Goal: Task Accomplishment & Management: Manage account settings

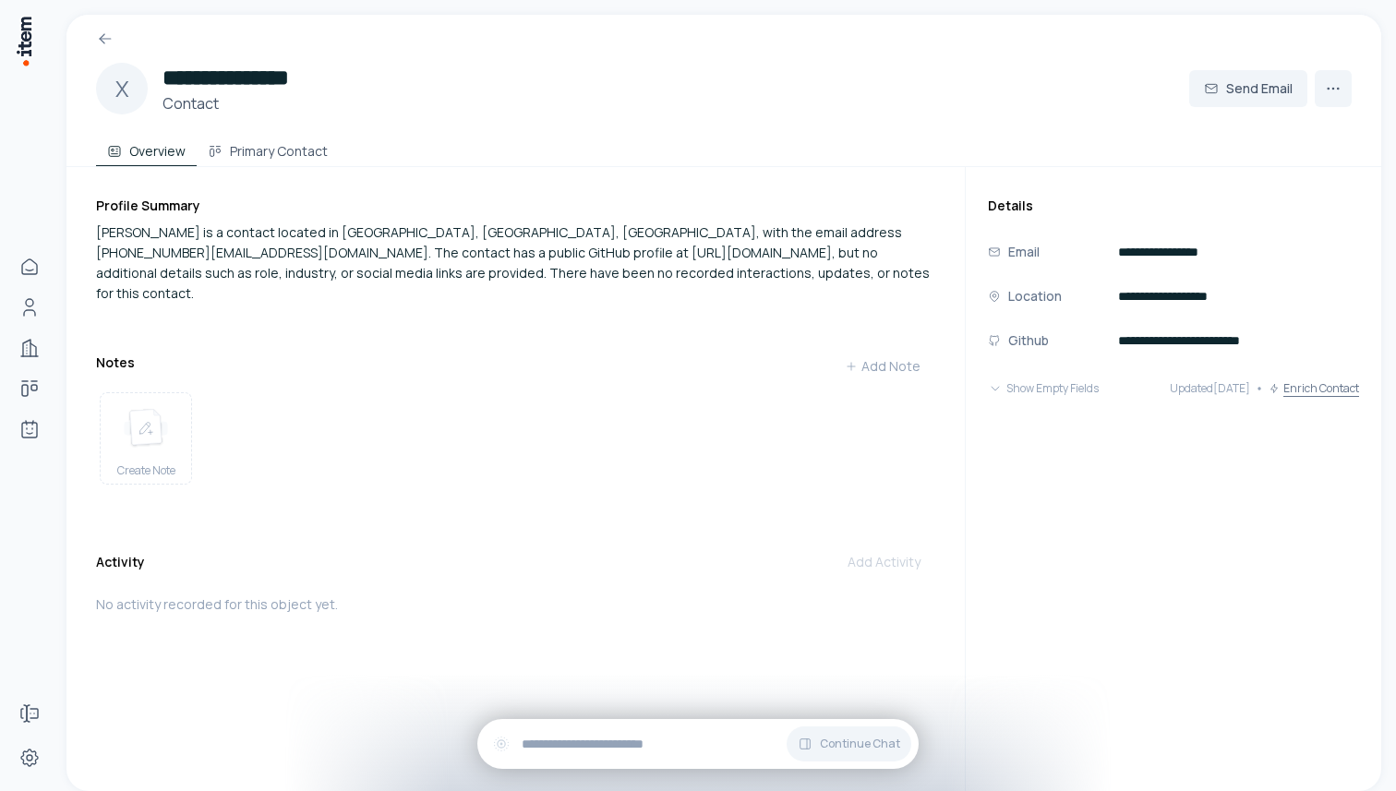
click at [1297, 388] on button "Enrich Contact" at bounding box center [1314, 388] width 90 height 37
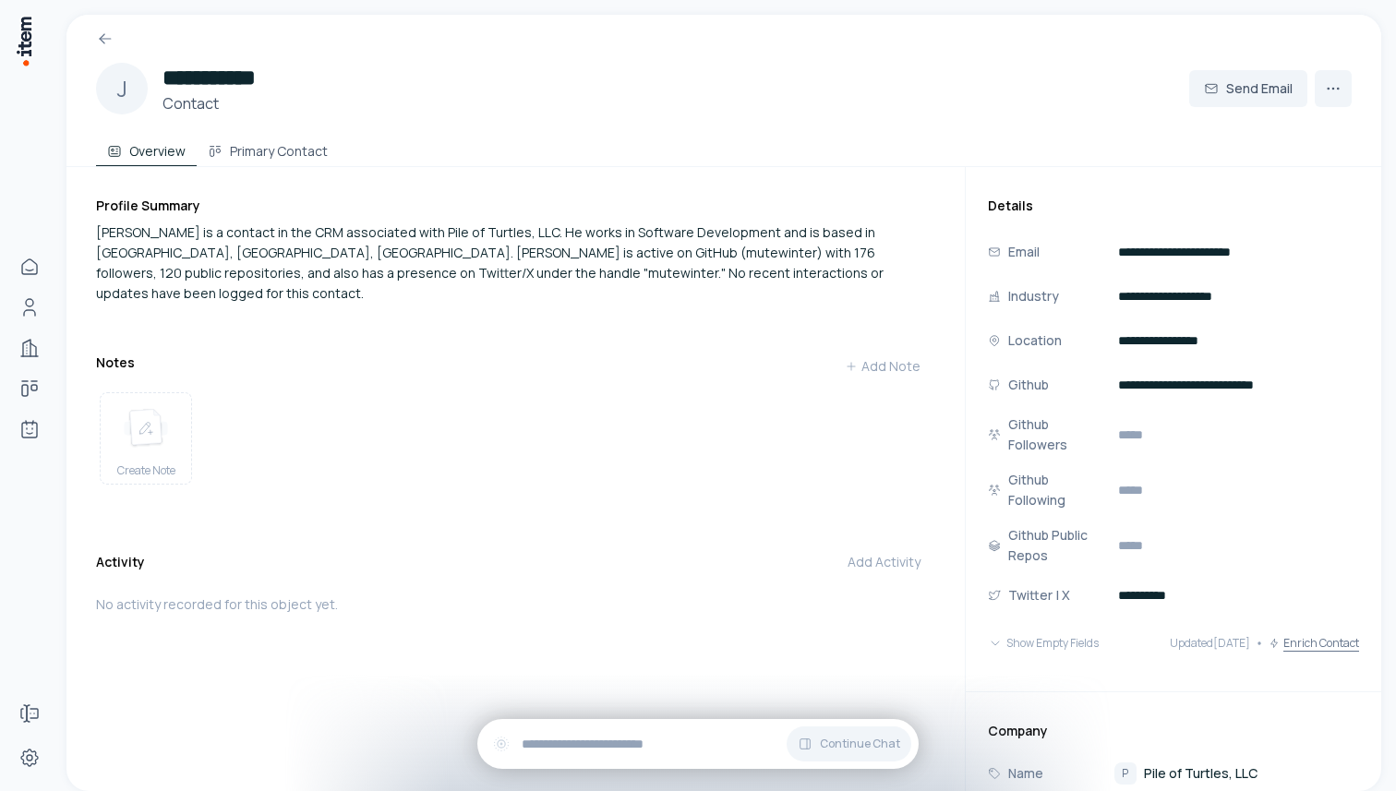
click at [1301, 646] on button "Enrich Contact" at bounding box center [1314, 643] width 90 height 37
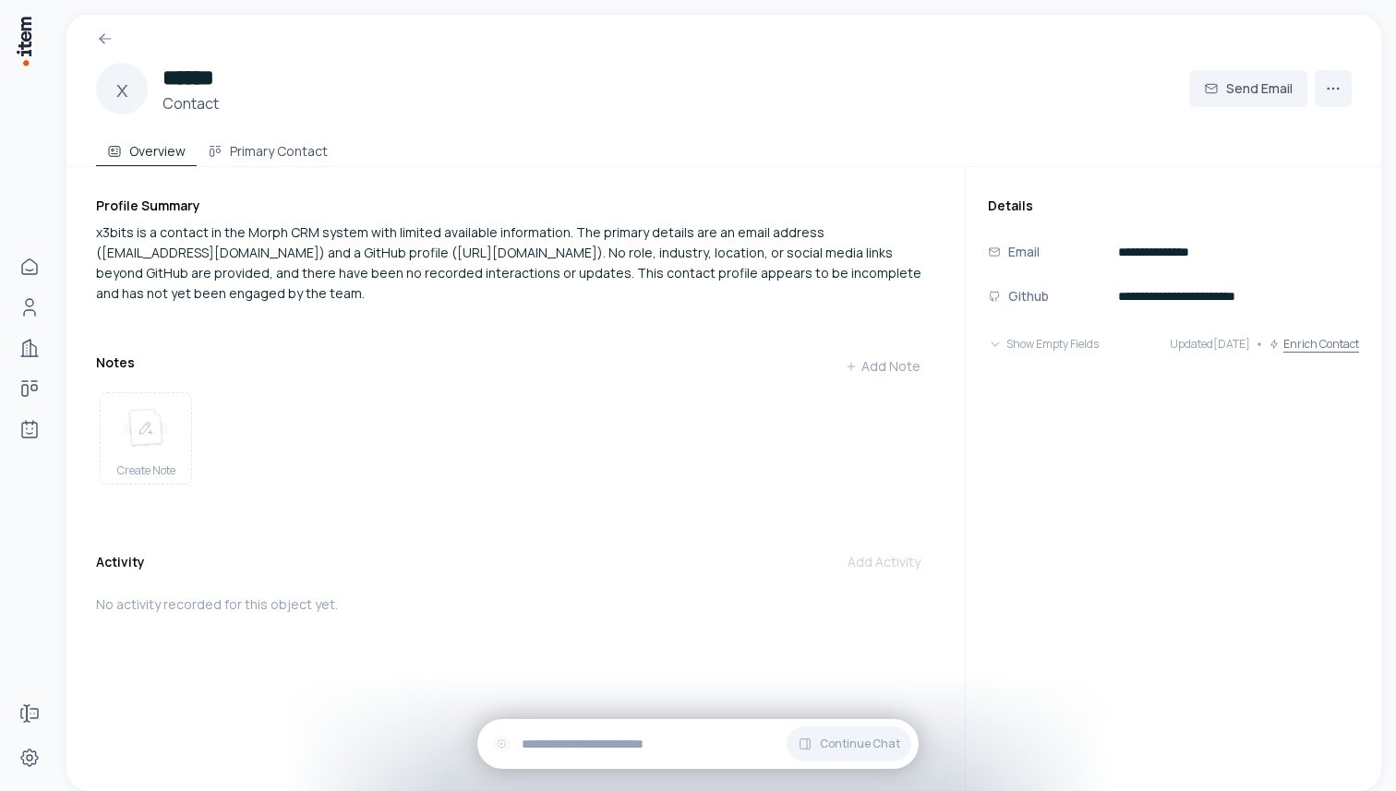
click at [1318, 343] on button "Enrich Contact" at bounding box center [1314, 344] width 90 height 37
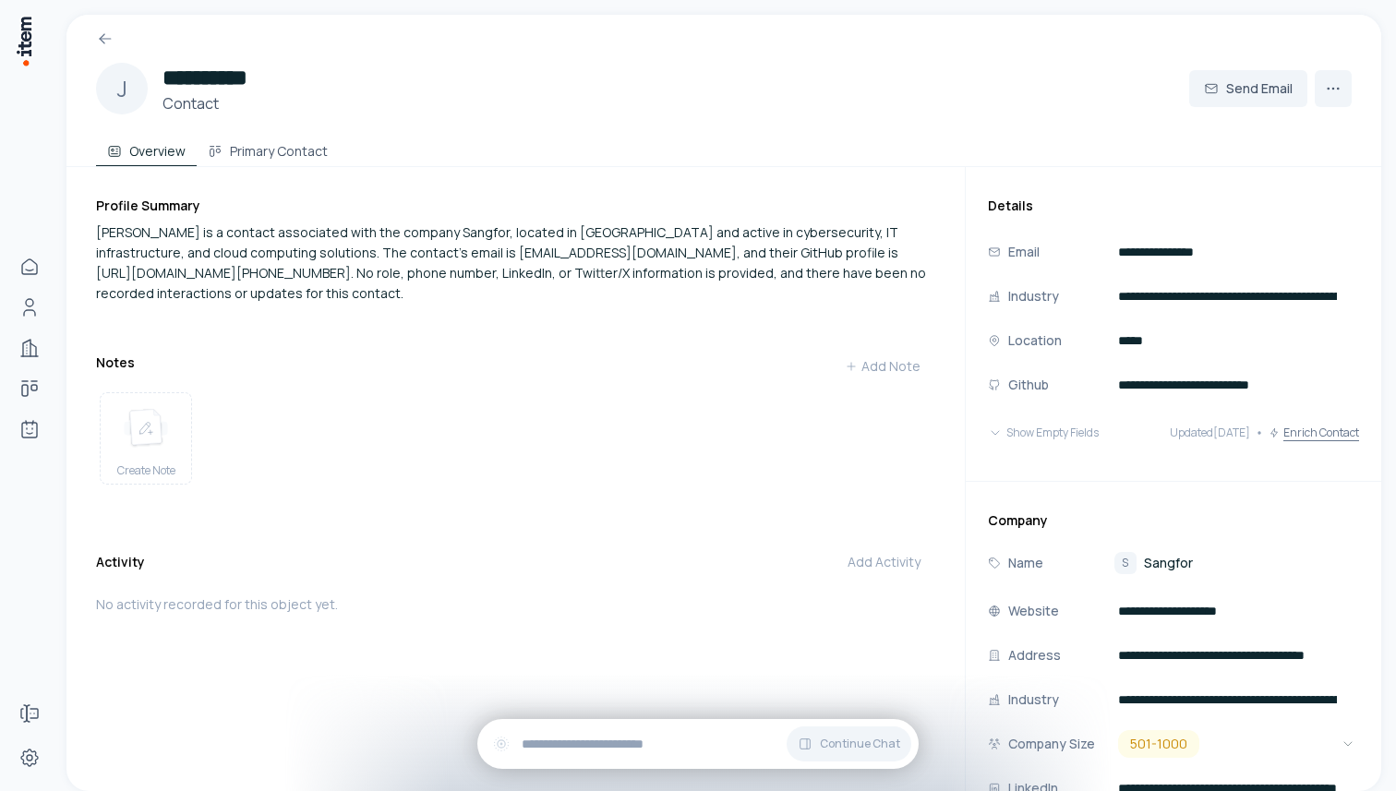
click at [1296, 430] on button "Enrich Contact" at bounding box center [1314, 433] width 90 height 37
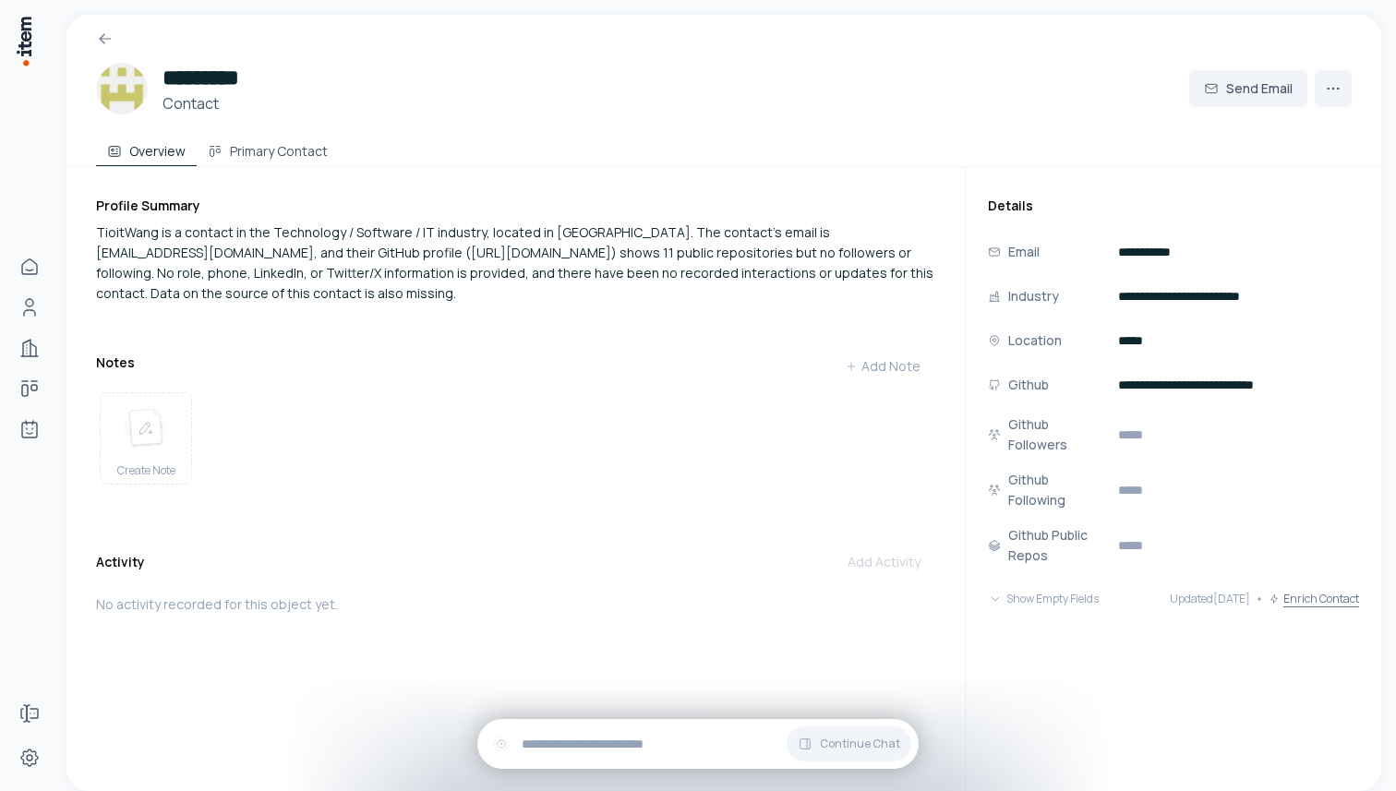
click at [1329, 608] on button "Enrich Contact" at bounding box center [1314, 599] width 90 height 37
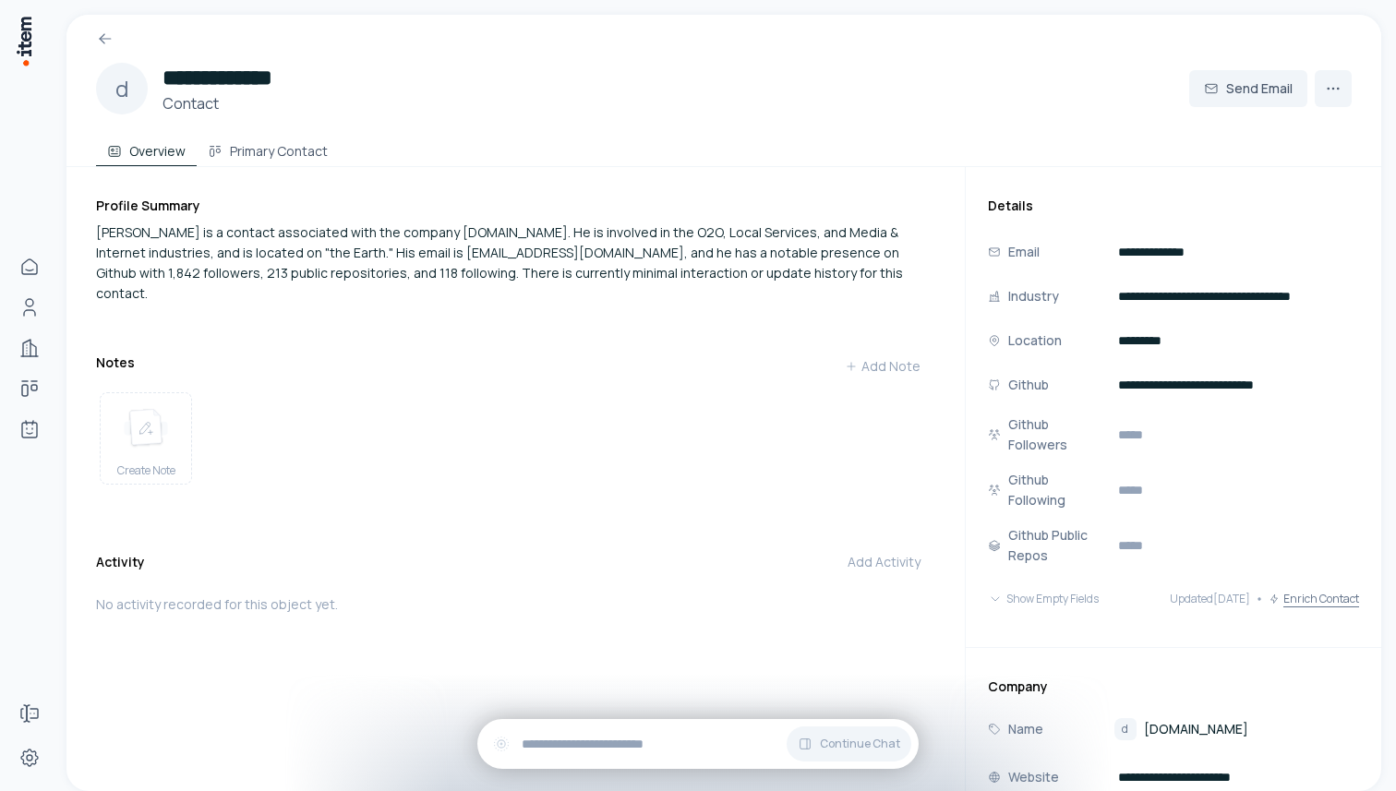
click at [1323, 581] on button "Enrich Contact" at bounding box center [1314, 599] width 90 height 37
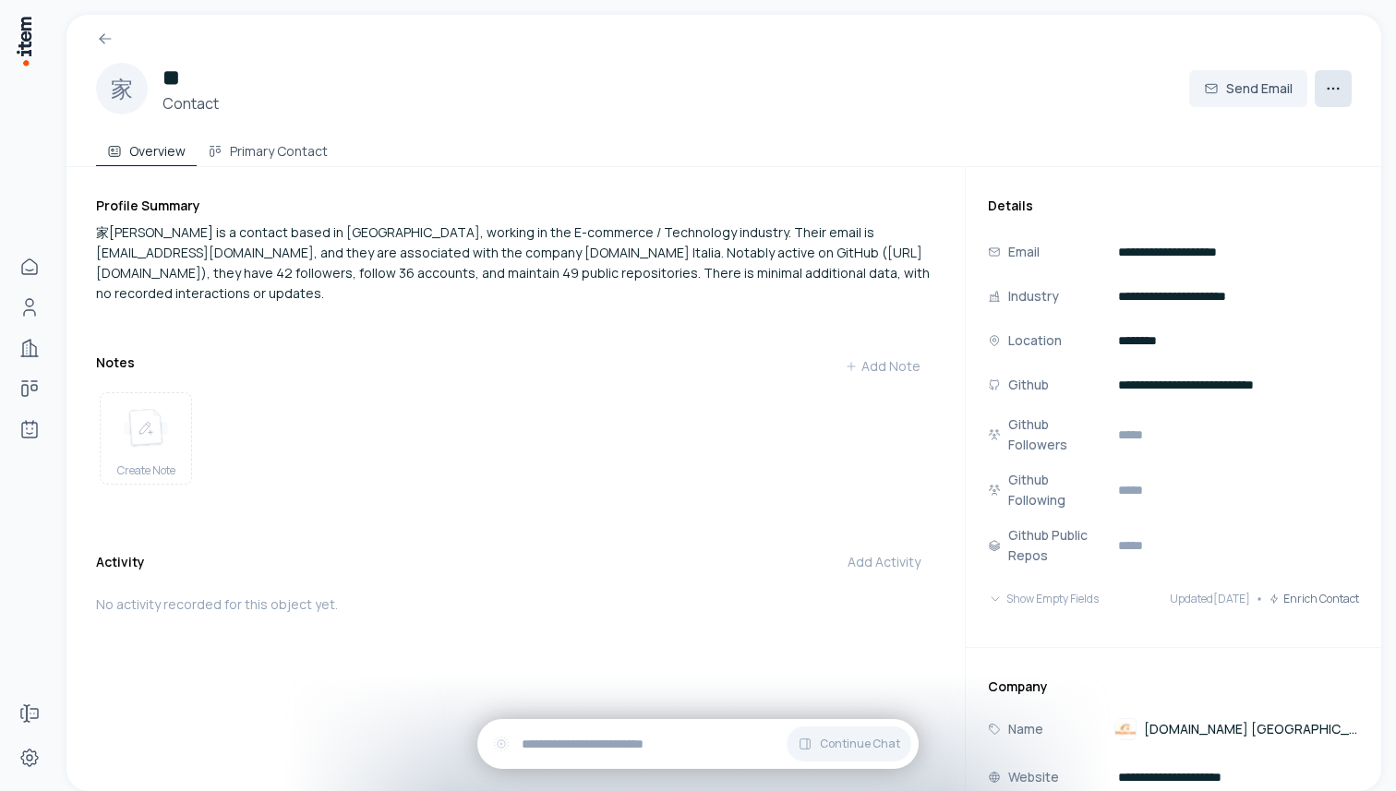
click at [1342, 93] on html "**********" at bounding box center [698, 395] width 1396 height 791
click at [1287, 129] on div "Delete Contact" at bounding box center [1286, 130] width 133 height 30
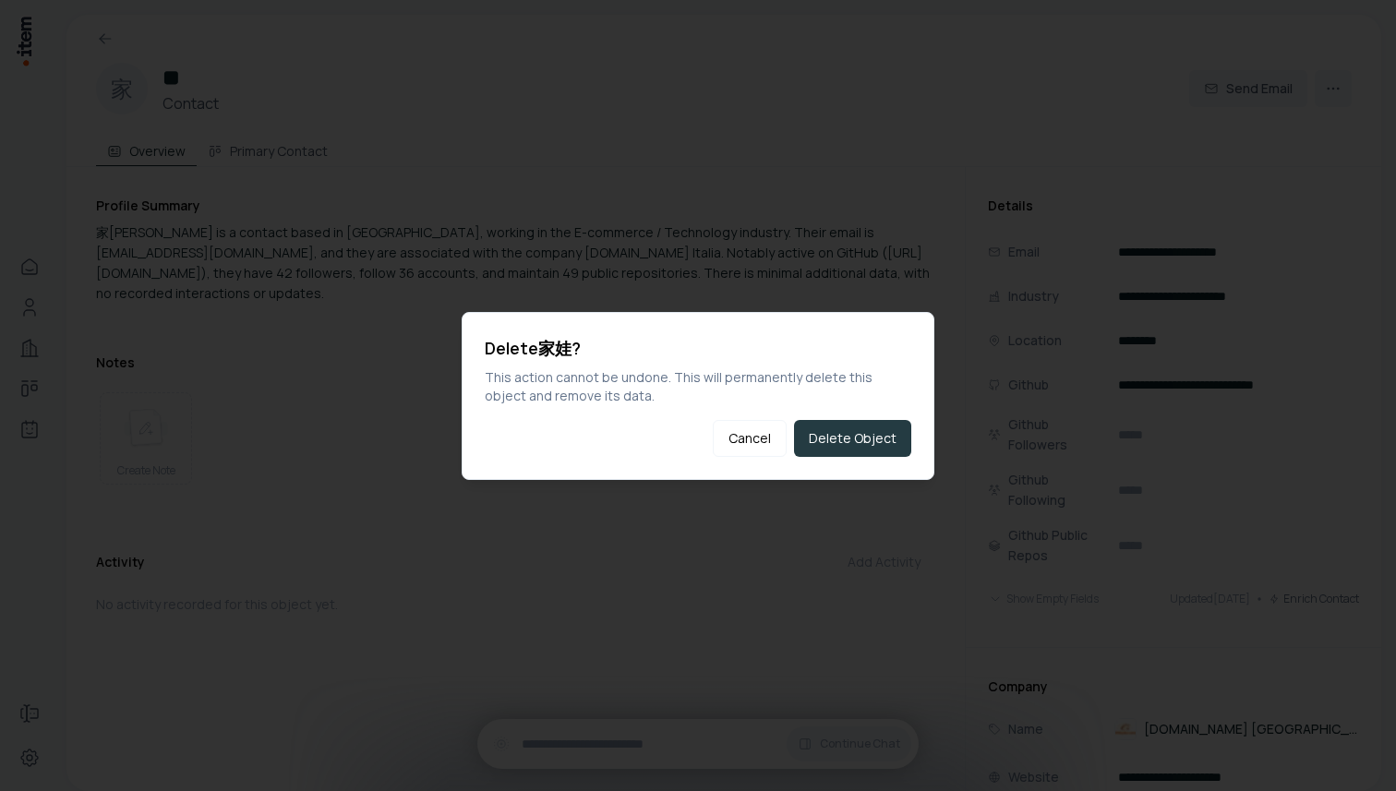
click at [862, 431] on button "Delete Object" at bounding box center [852, 438] width 117 height 37
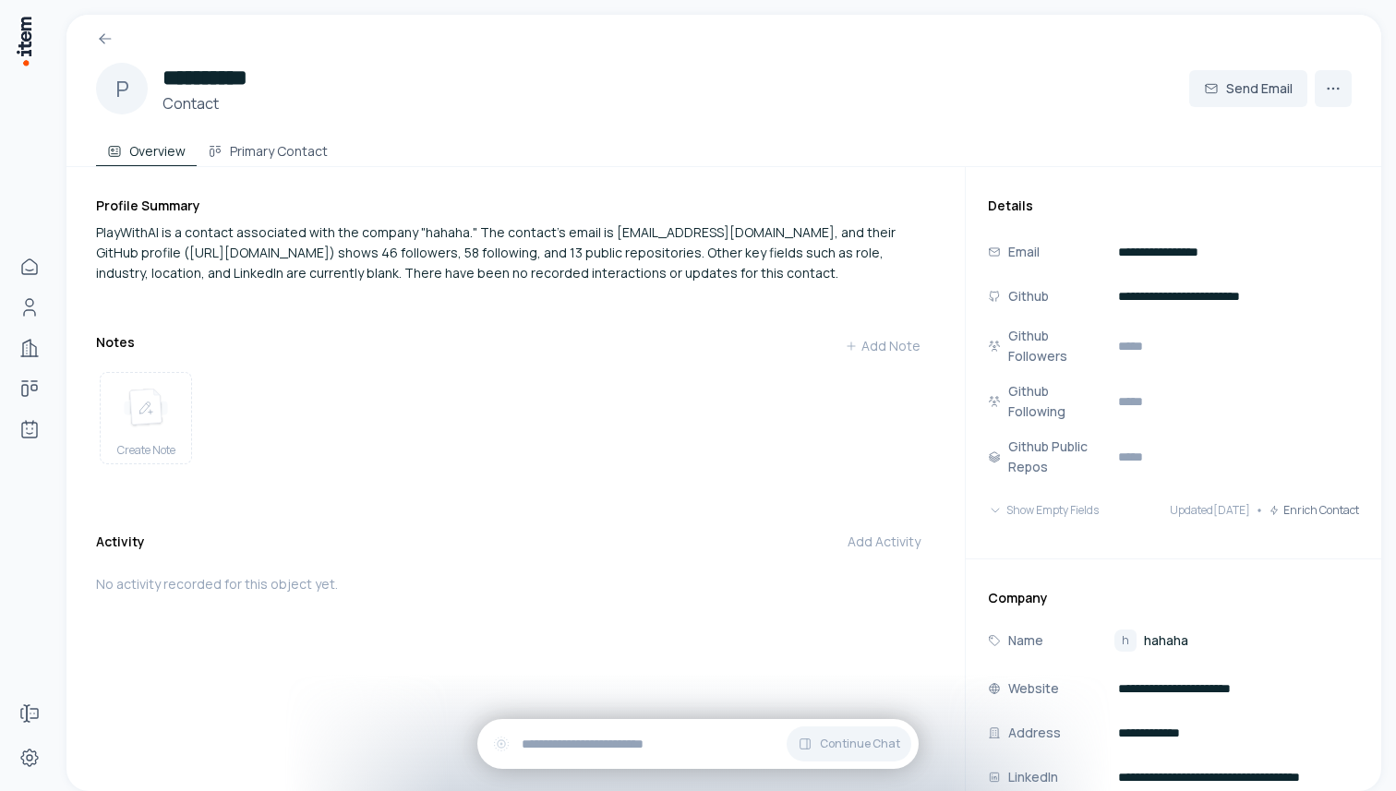
click at [1159, 636] on span "hahaha" at bounding box center [1166, 641] width 44 height 18
click at [1338, 79] on html "**********" at bounding box center [698, 395] width 1396 height 791
click at [1302, 127] on div "Delete Contact" at bounding box center [1286, 130] width 133 height 30
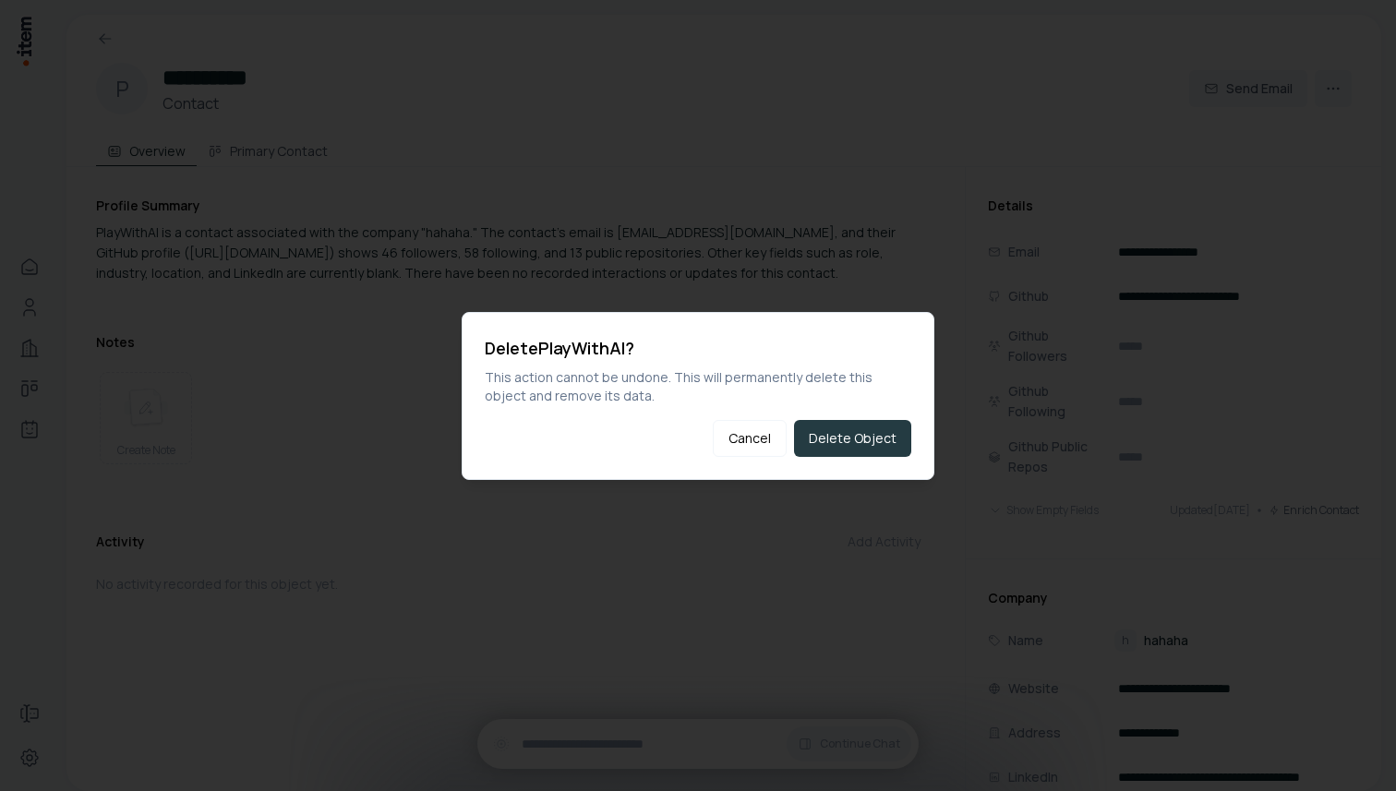
click at [856, 454] on button "Delete Object" at bounding box center [852, 438] width 117 height 37
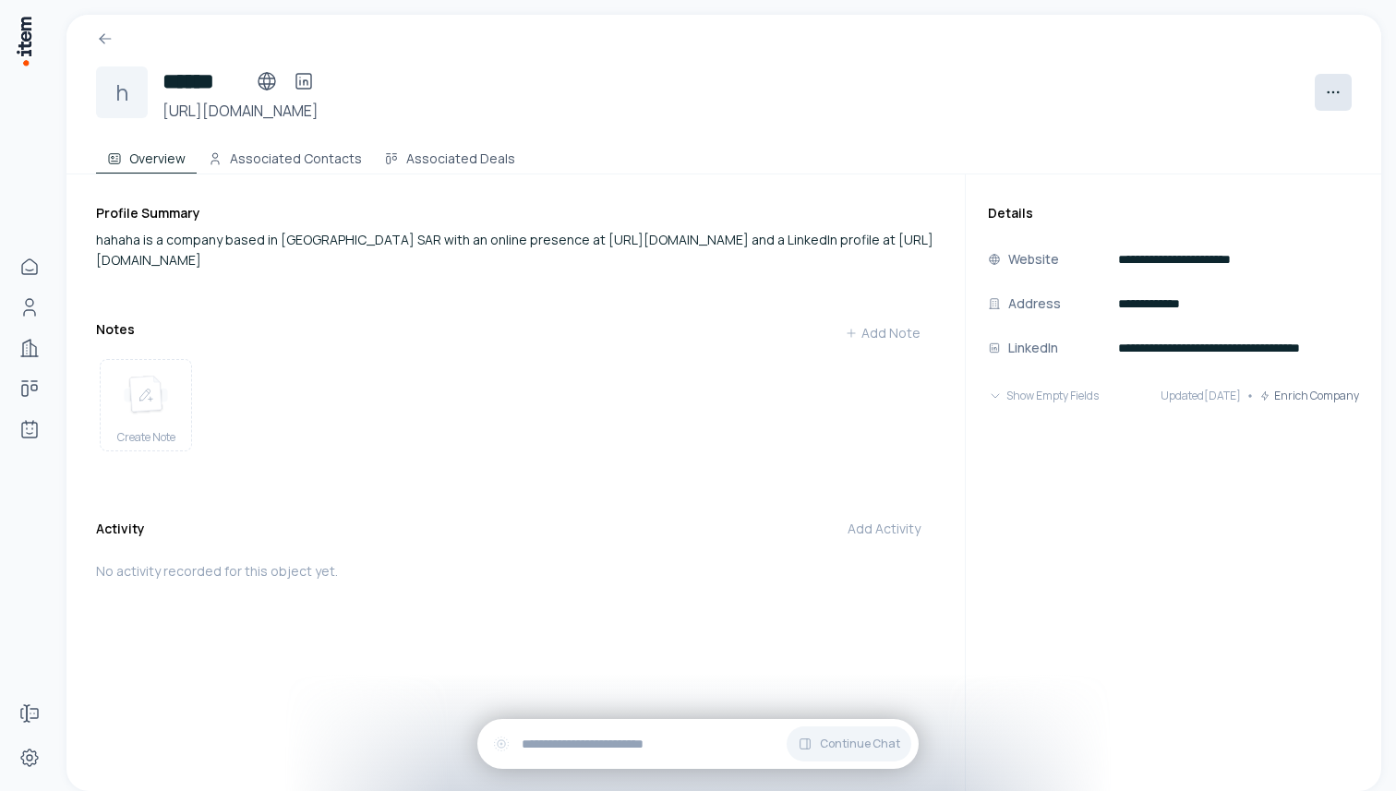
click at [1324, 97] on html "**********" at bounding box center [698, 395] width 1396 height 791
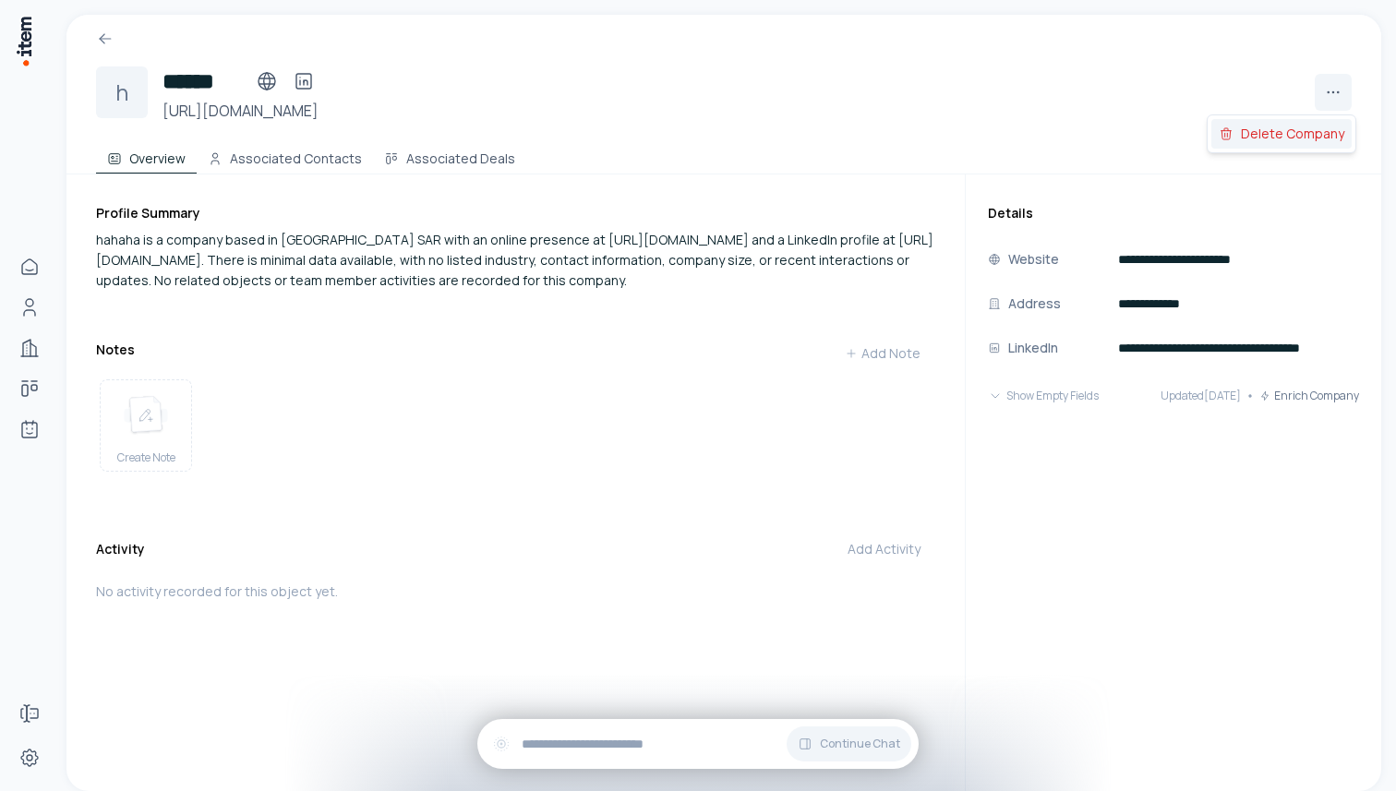
click at [1291, 139] on div "Delete Company" at bounding box center [1281, 134] width 140 height 30
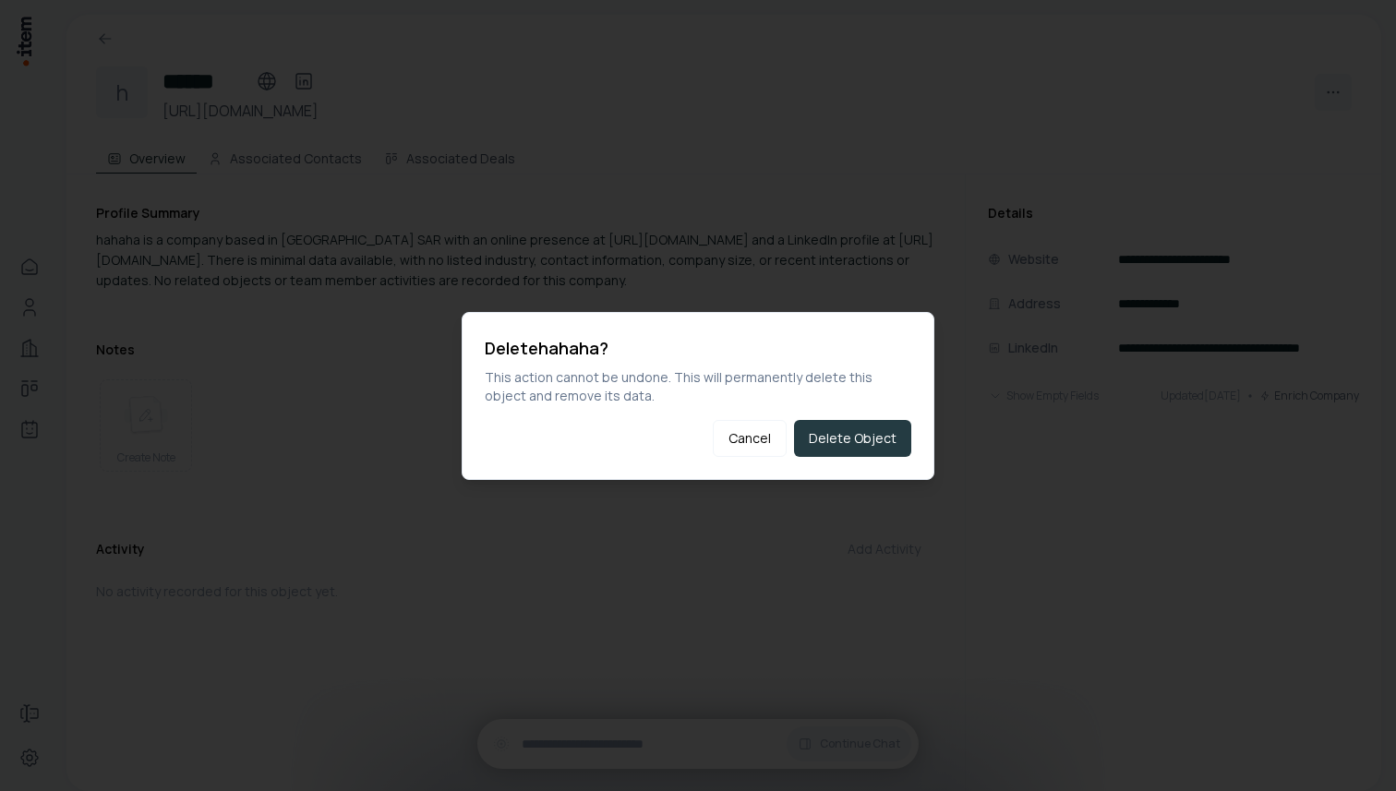
click at [878, 420] on button "Delete Object" at bounding box center [852, 438] width 117 height 37
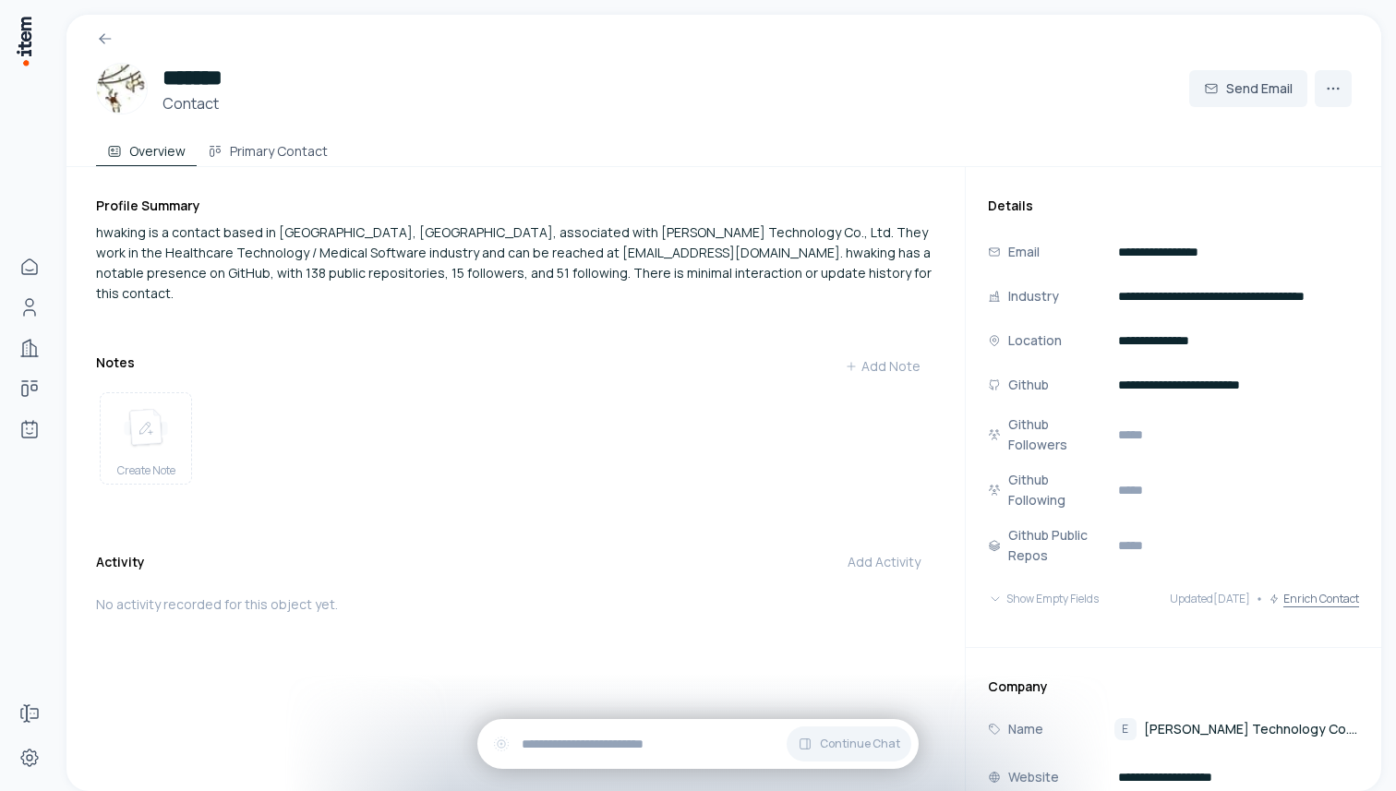
click at [1320, 606] on button "Enrich Contact" at bounding box center [1314, 599] width 90 height 37
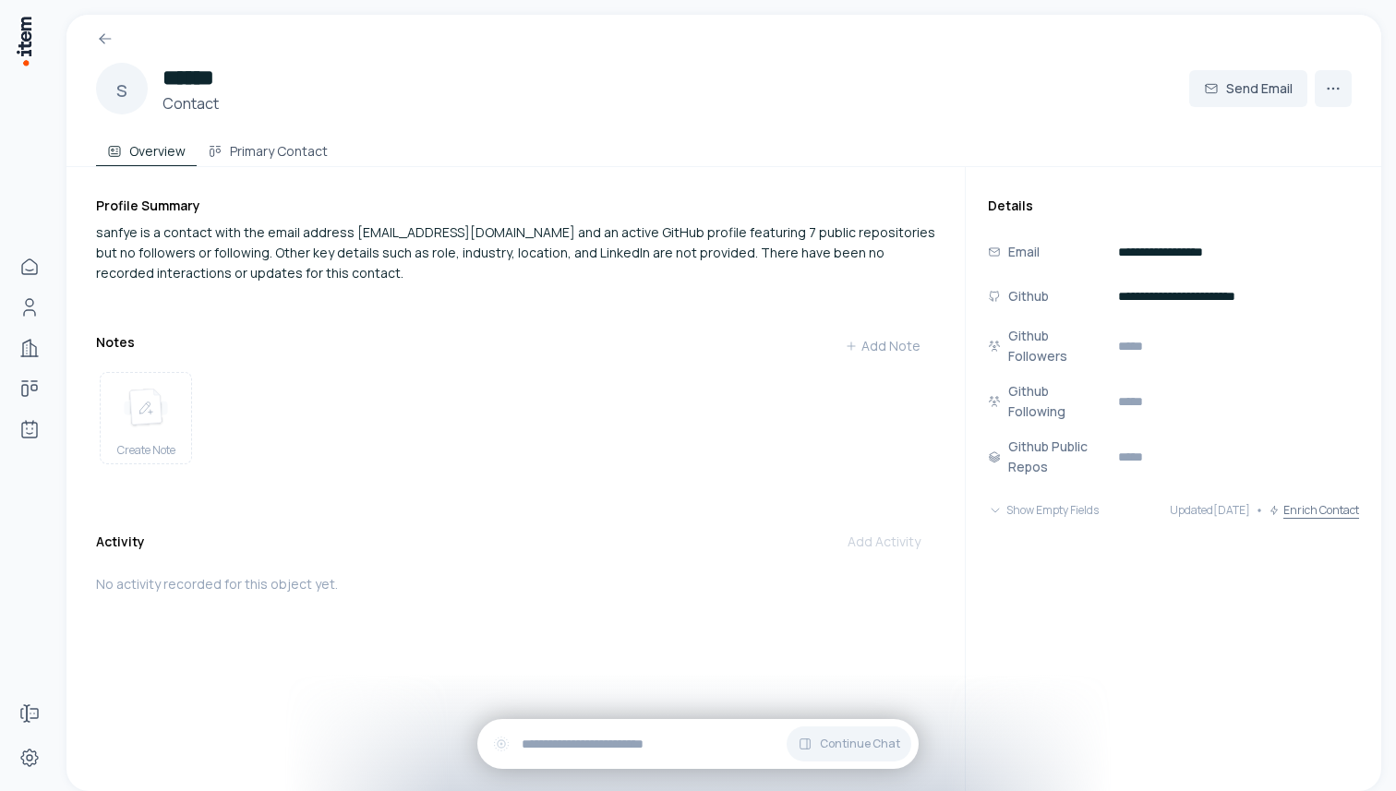
click at [1309, 524] on button "Enrich Contact" at bounding box center [1314, 510] width 90 height 37
